Goal: Task Accomplishment & Management: Use online tool/utility

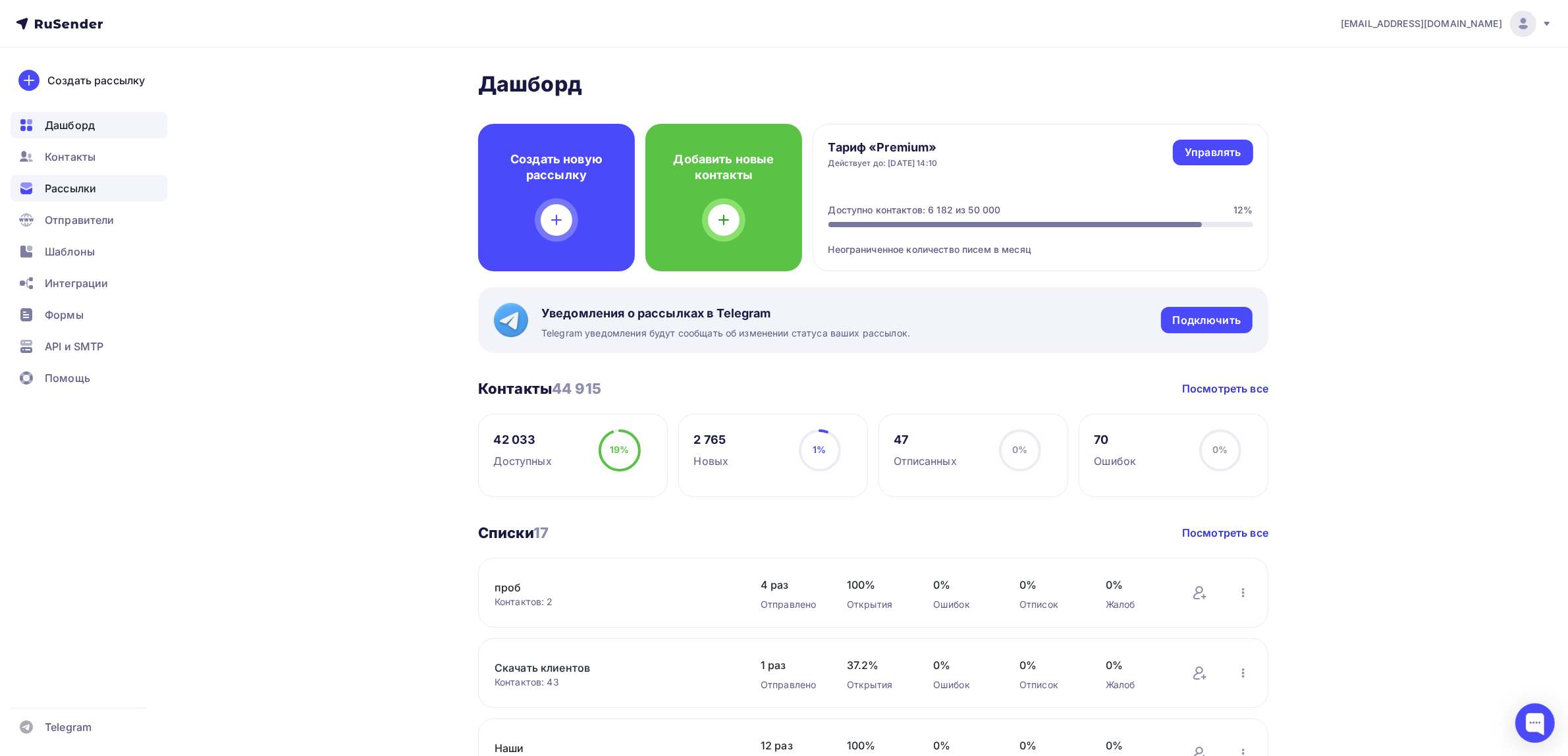
click at [110, 189] on div "Рассылки" at bounding box center [89, 189] width 157 height 26
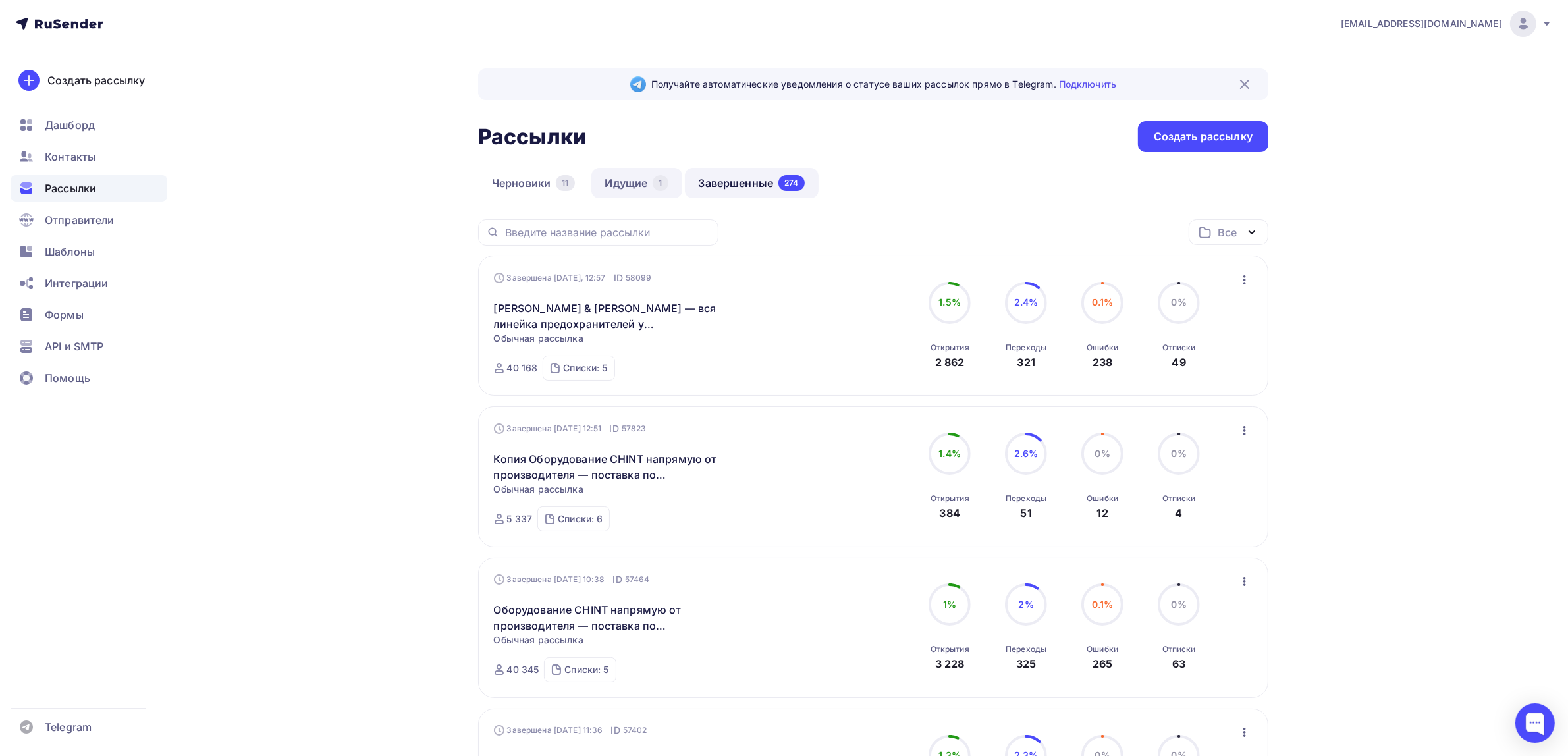
click at [639, 179] on link "Идущие 1" at bounding box center [636, 183] width 91 height 30
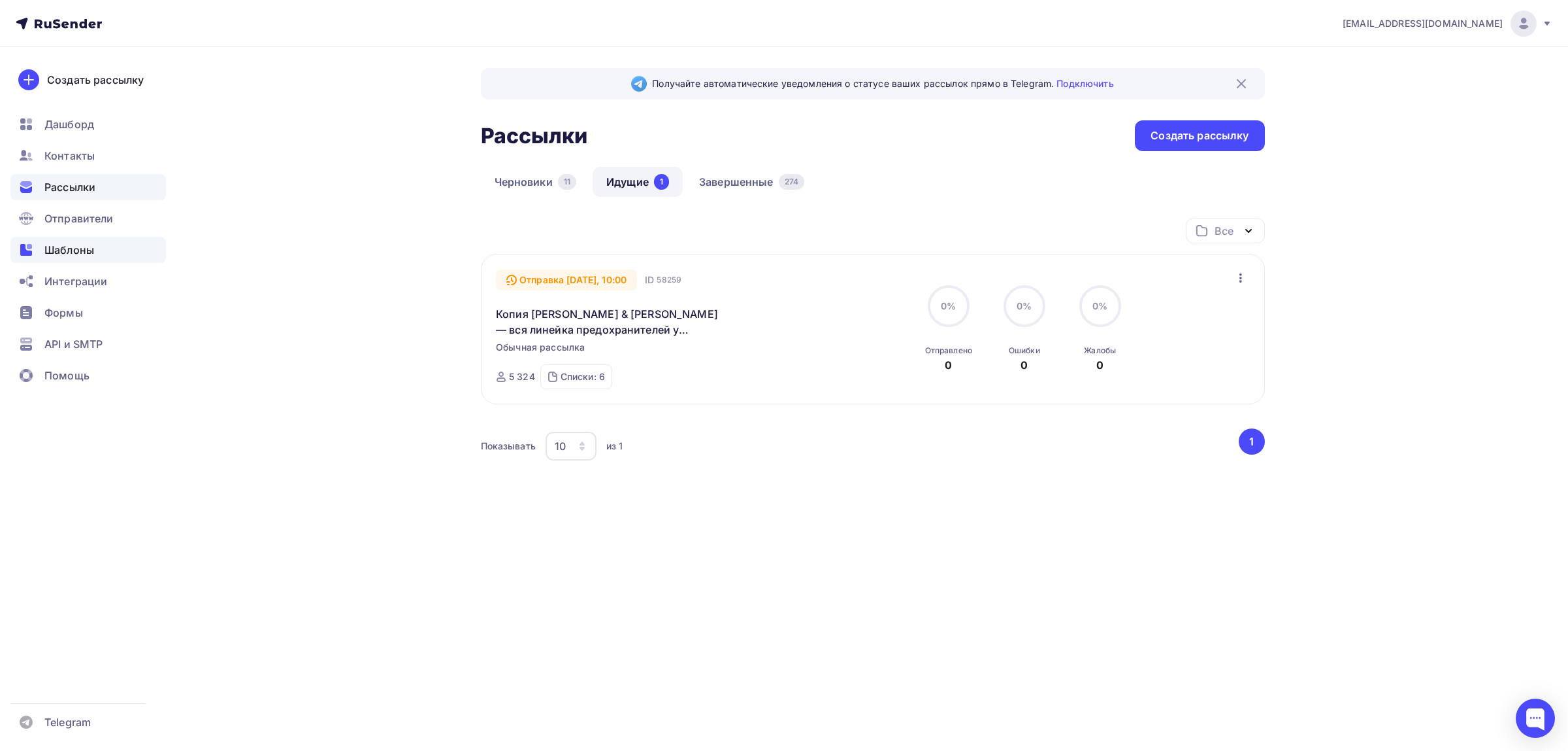
click at [138, 248] on div "Шаблоны" at bounding box center [88, 249] width 156 height 26
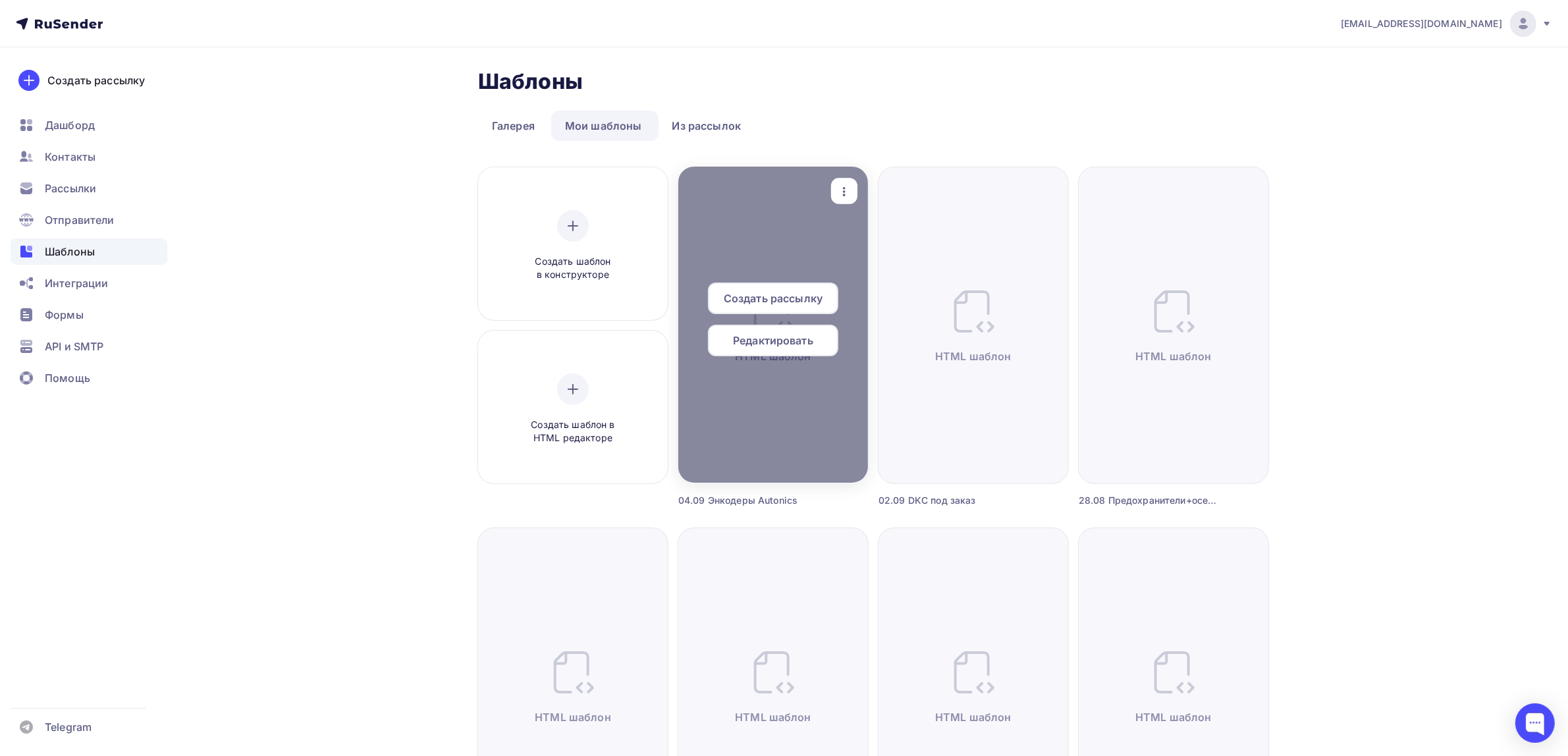
click at [843, 186] on icon "button" at bounding box center [844, 191] width 16 height 16
click at [897, 251] on div "Предпросмотр" at bounding box center [912, 256] width 81 height 16
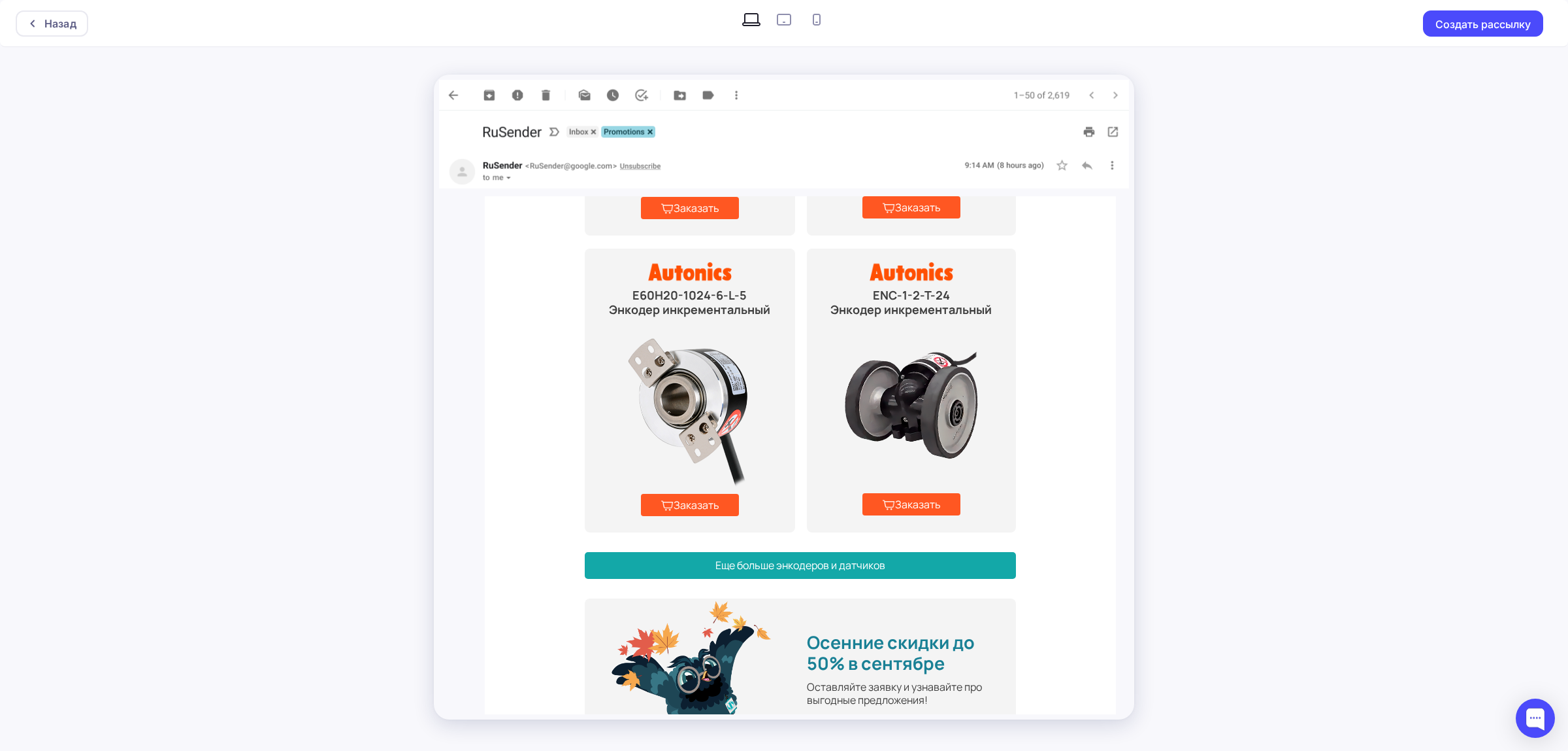
scroll to position [981, 0]
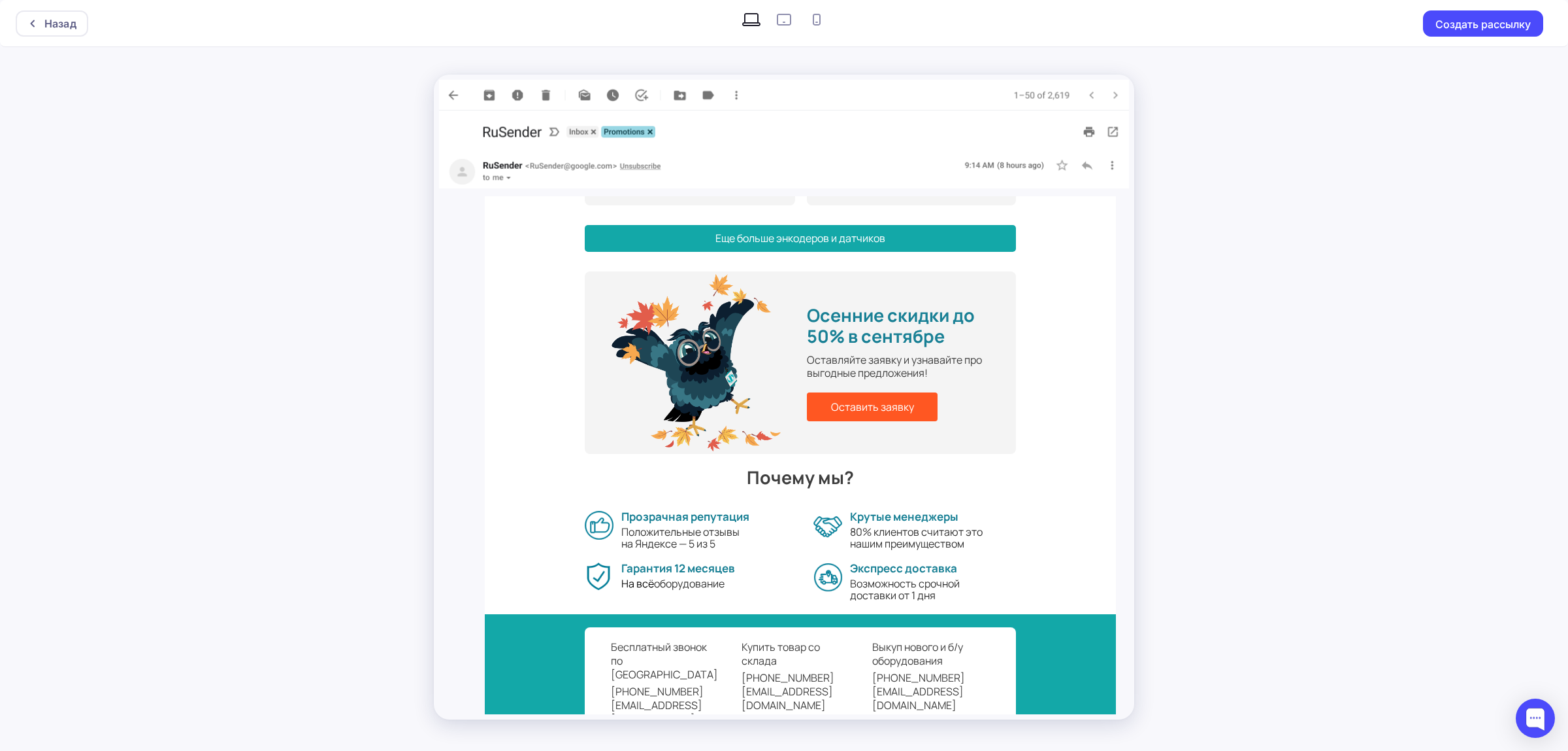
click at [759, 225] on link "Еще больше энкодеров и датчиков" at bounding box center [800, 238] width 431 height 27
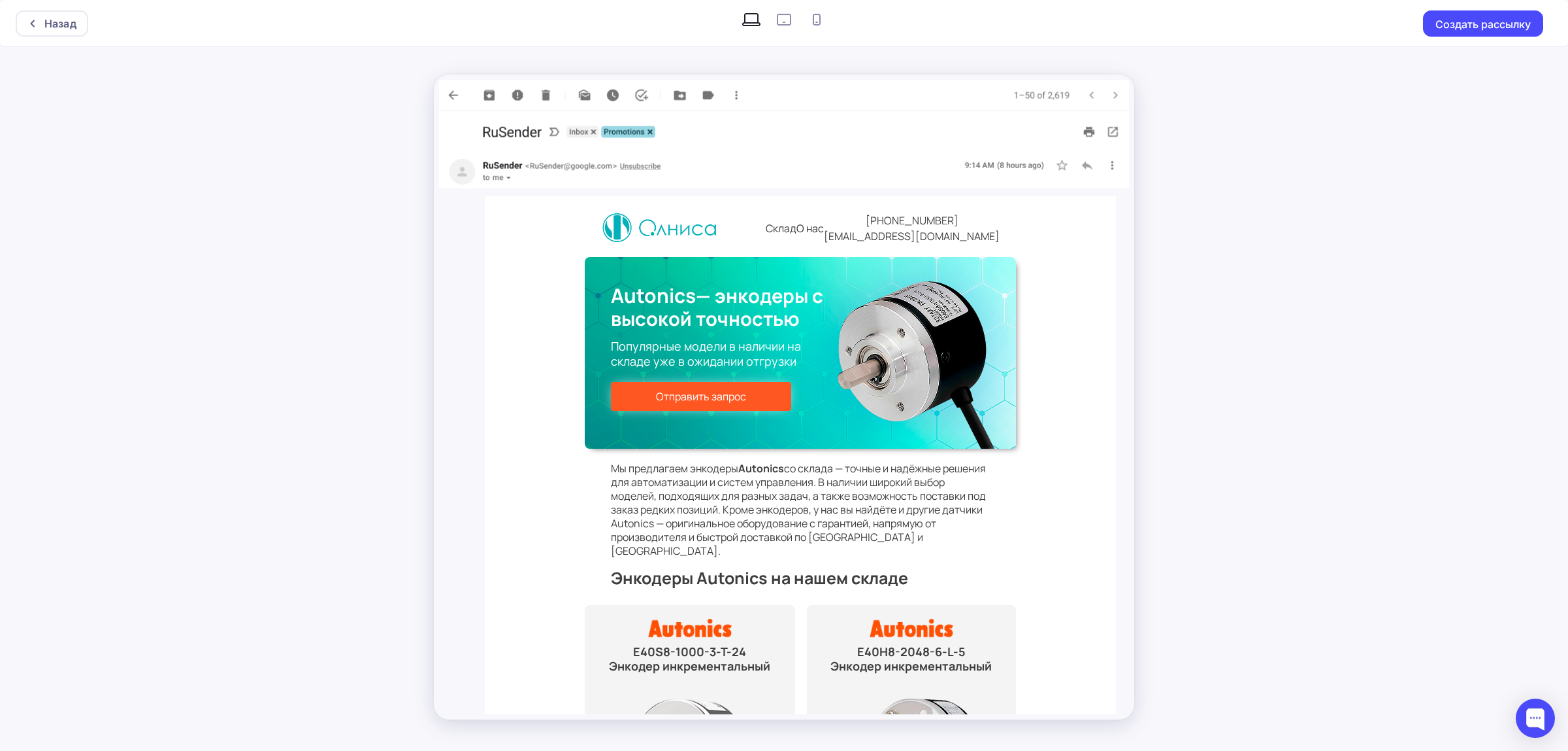
scroll to position [817, 0]
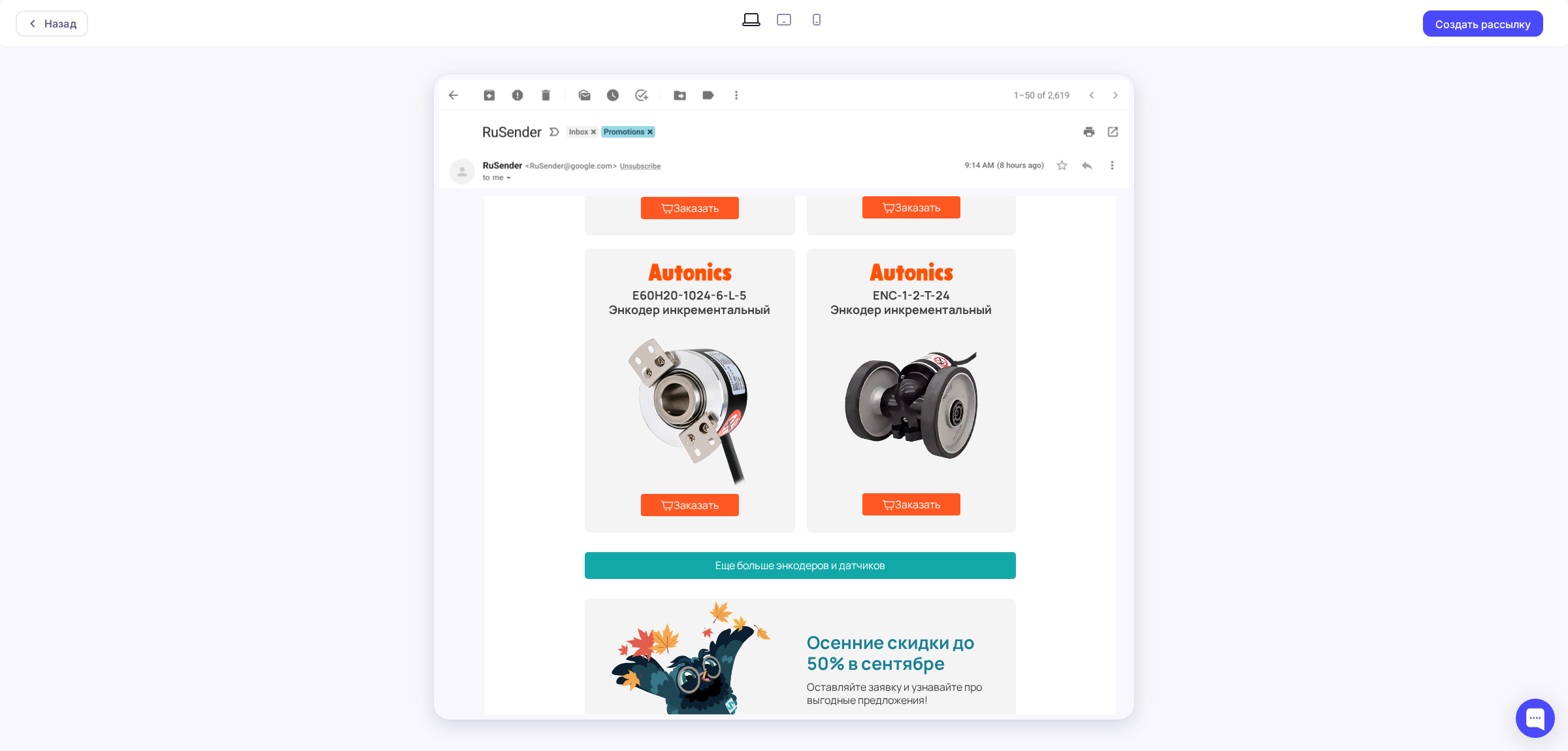
scroll to position [994, 0]
